Goal: Complete application form: Complete application form

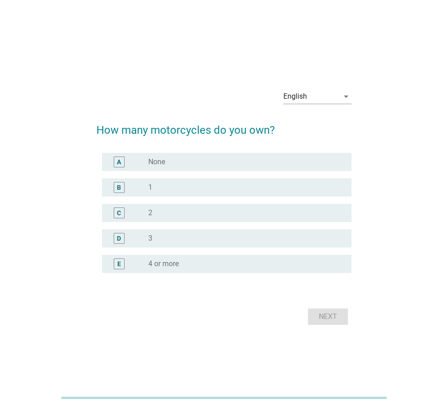
click at [186, 217] on div "radio_button_unchecked 2" at bounding box center [246, 212] width 196 height 11
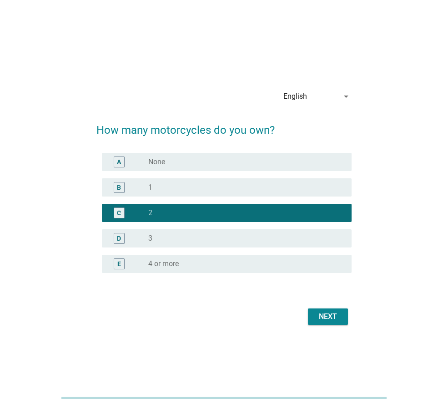
click at [336, 101] on div "English" at bounding box center [310, 96] width 55 height 15
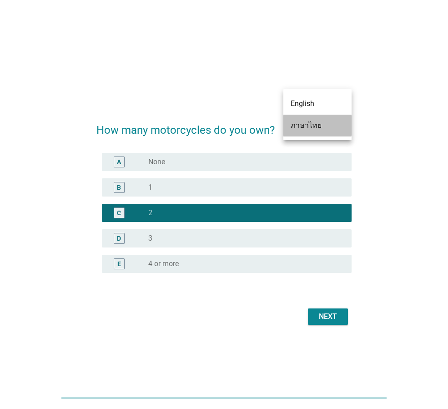
click at [323, 125] on div "ภาษาไทย" at bounding box center [318, 125] width 54 height 11
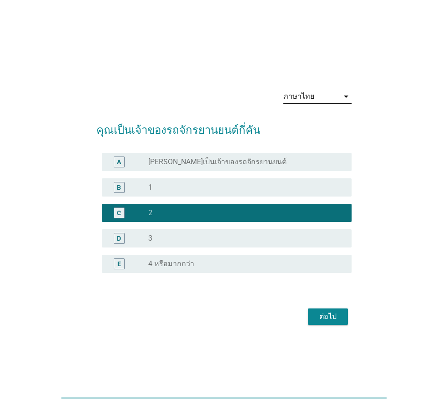
click at [240, 177] on div "B radio_button_unchecked 1" at bounding box center [223, 187] width 255 height 25
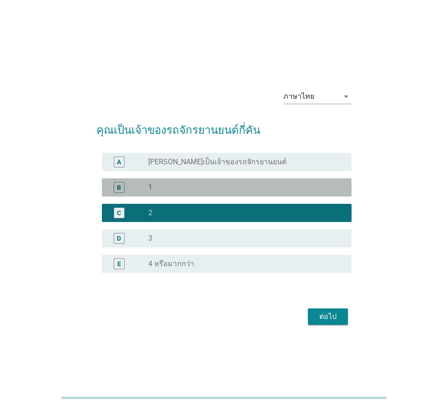
click at [258, 183] on div "radio_button_unchecked 1" at bounding box center [242, 187] width 189 height 9
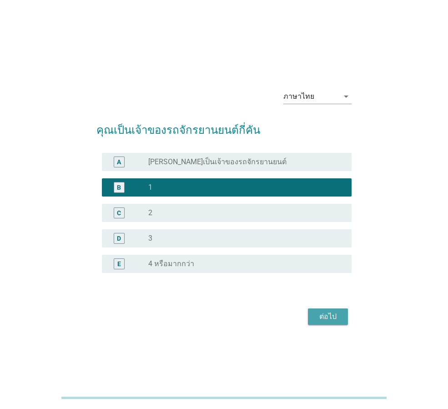
click at [323, 314] on div "ต่อไป" at bounding box center [327, 316] width 25 height 11
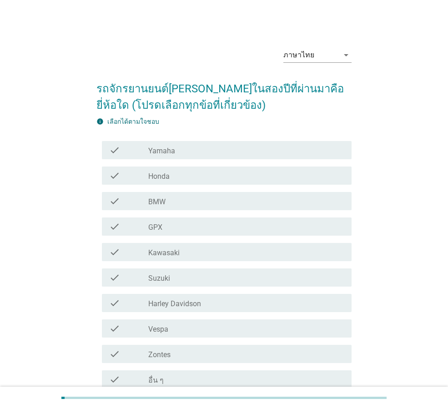
drag, startPoint x: 242, startPoint y: 183, endPoint x: 237, endPoint y: 189, distance: 8.7
click at [241, 184] on div "check check_box_outline_blank Honda" at bounding box center [227, 175] width 250 height 18
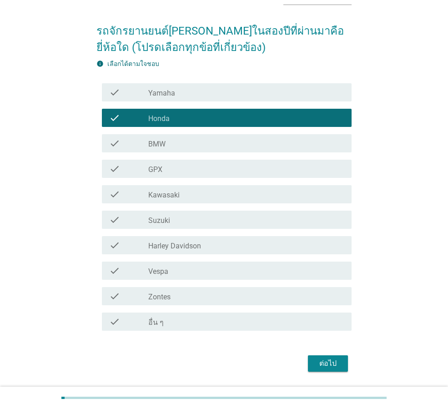
scroll to position [86, 0]
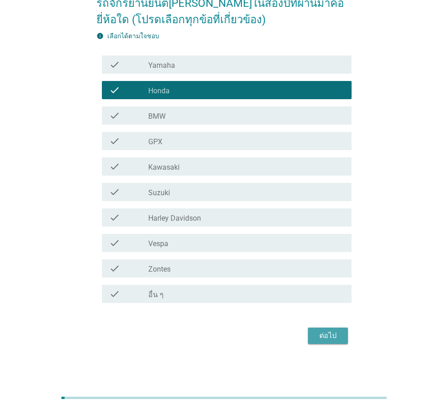
click at [341, 333] on button "ต่อไป" at bounding box center [328, 336] width 40 height 16
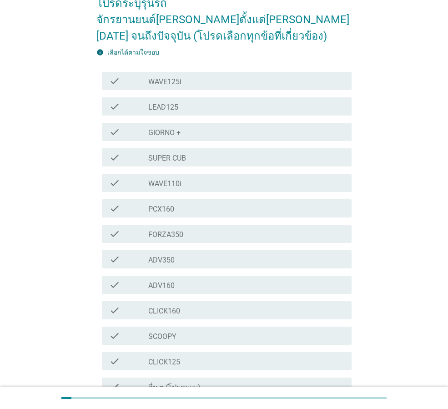
scroll to position [0, 0]
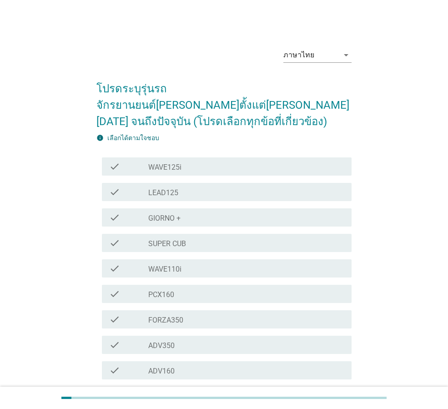
drag, startPoint x: 208, startPoint y: 191, endPoint x: 219, endPoint y: 213, distance: 25.4
click at [208, 205] on div "check check_box_outline_blank GIORNO +" at bounding box center [223, 217] width 255 height 25
click at [232, 212] on div "check_box_outline_blank GIORNO +" at bounding box center [246, 217] width 196 height 11
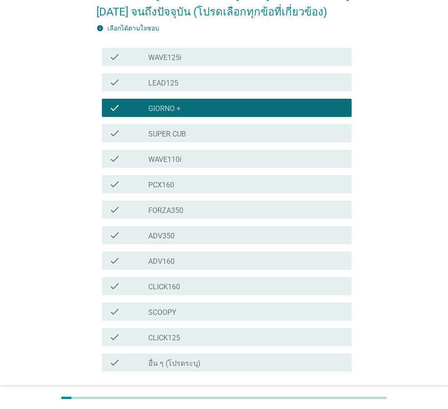
scroll to position [162, 0]
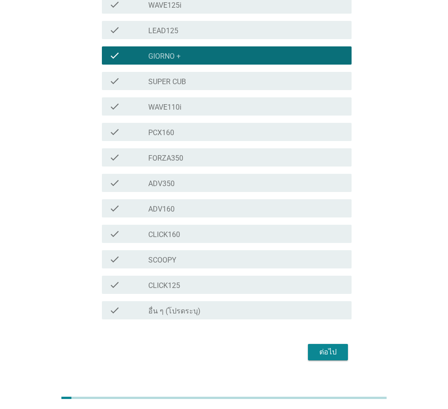
click at [340, 360] on div "ภาษาไทย arrow_drop_down โปรดระบุรุ่นรถจักรยานยนต์[PERSON_NAME]ตั้งแต่[PERSON_NA…" at bounding box center [224, 120] width 426 height 521
click at [325, 319] on form "โปรดระบุรุ่นรถจักรยานยนต์[PERSON_NAME]ตั้งแต่[PERSON_NAME][DATE] จนถึงปัจจุบัน …" at bounding box center [223, 136] width 255 height 454
click at [328, 347] on div "ต่อไป" at bounding box center [327, 352] width 25 height 11
